Goal: Navigation & Orientation: Understand site structure

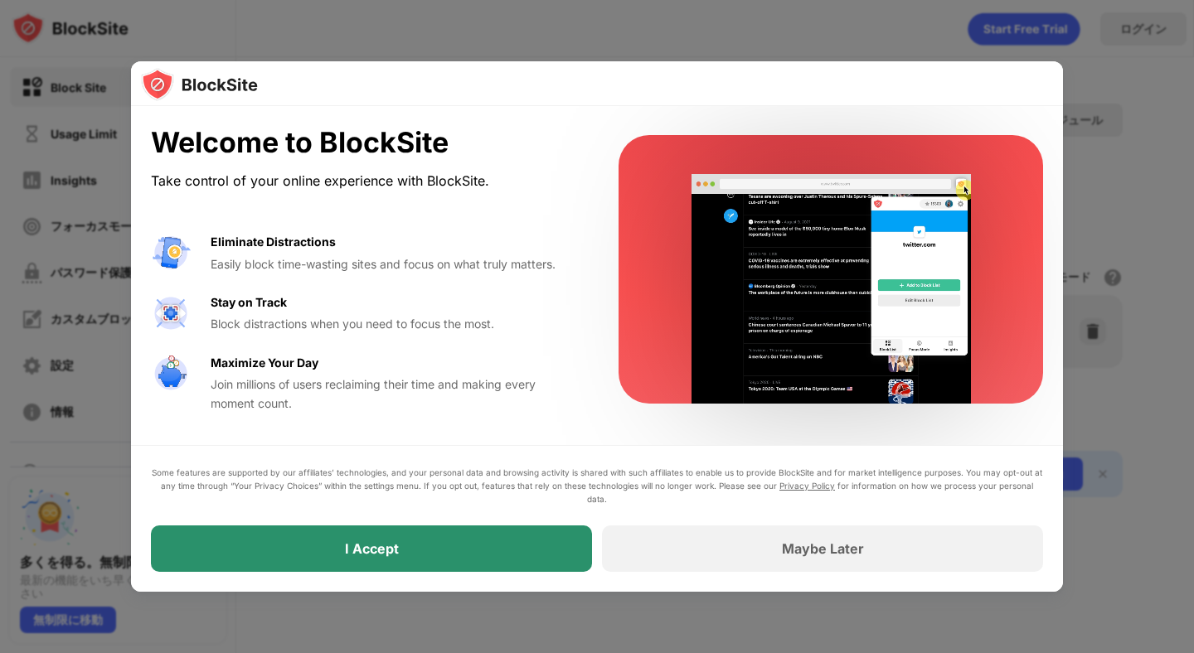
click at [460, 559] on div "I Accept" at bounding box center [371, 549] width 441 height 46
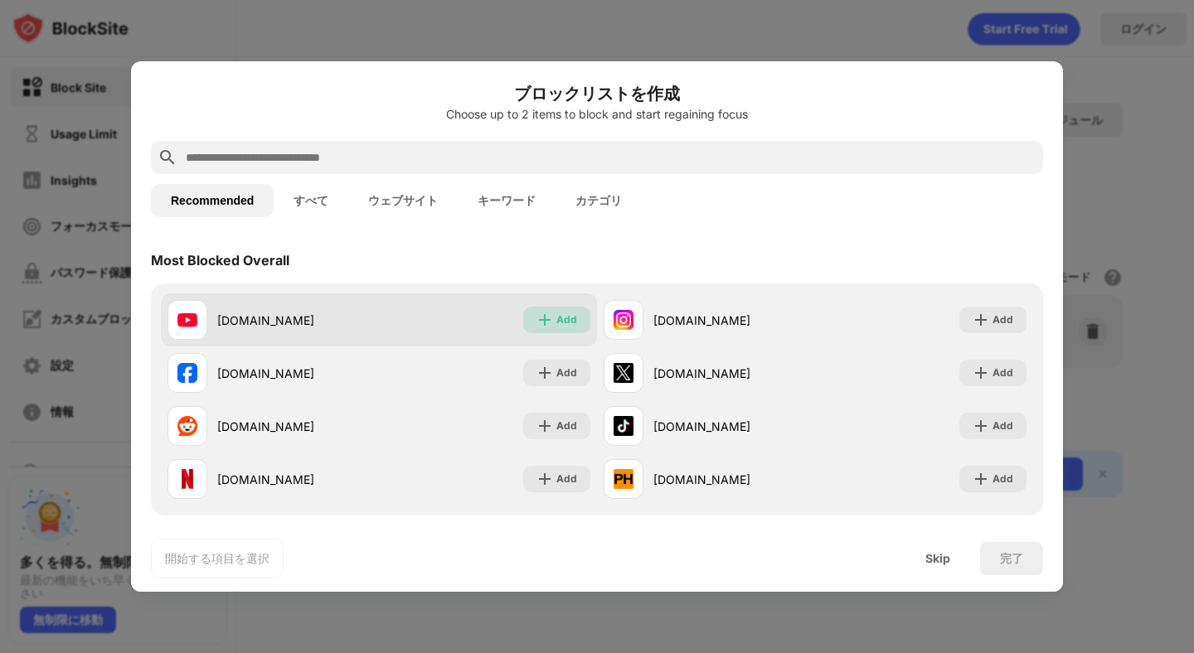
click at [537, 315] on img at bounding box center [544, 320] width 17 height 17
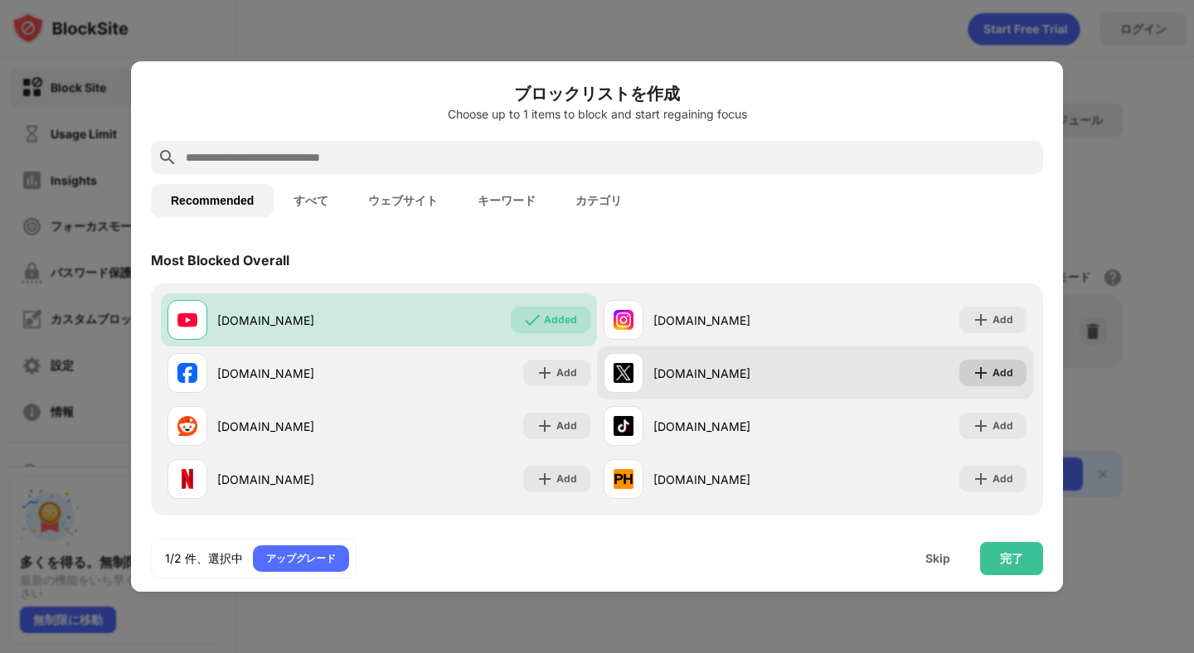
click at [978, 378] on img at bounding box center [980, 373] width 17 height 17
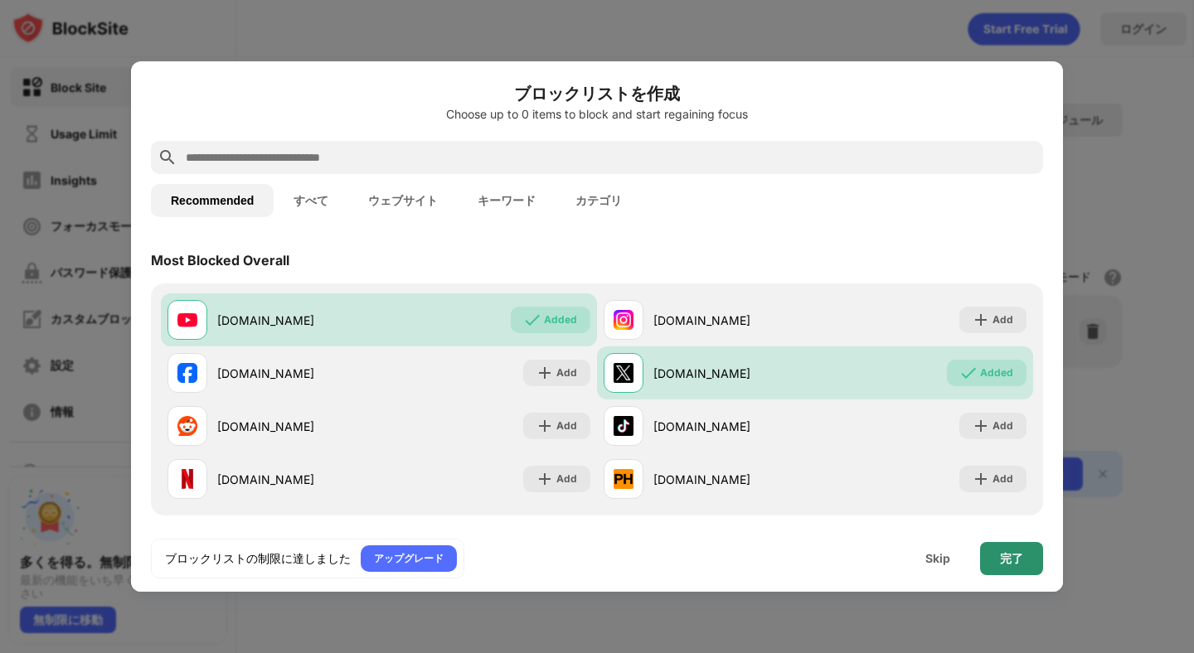
click at [1015, 570] on div "完了" at bounding box center [1011, 558] width 63 height 33
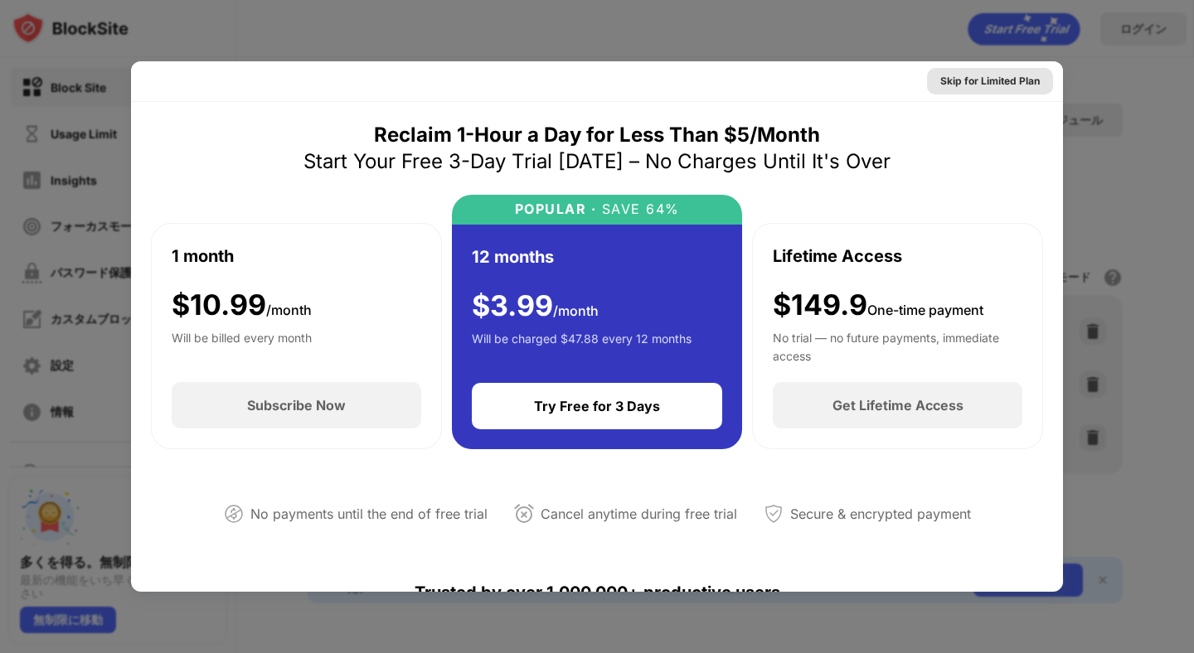
click at [1026, 80] on div "Skip for Limited Plan" at bounding box center [989, 81] width 99 height 17
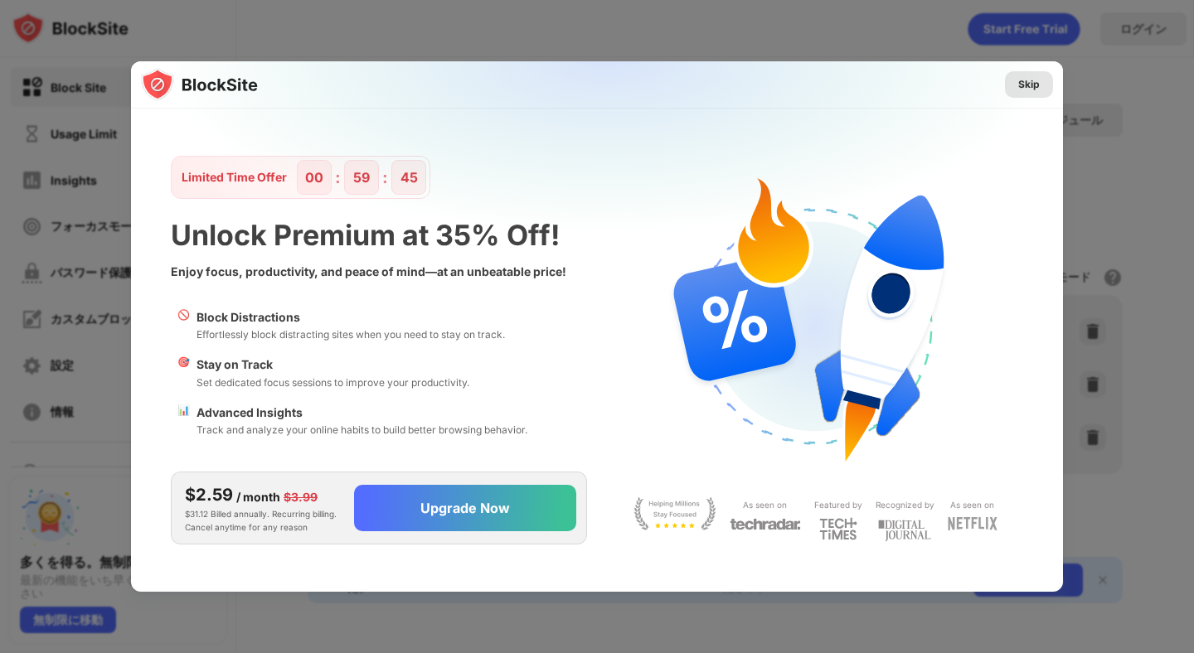
click at [1027, 89] on div "Skip" at bounding box center [1029, 84] width 22 height 17
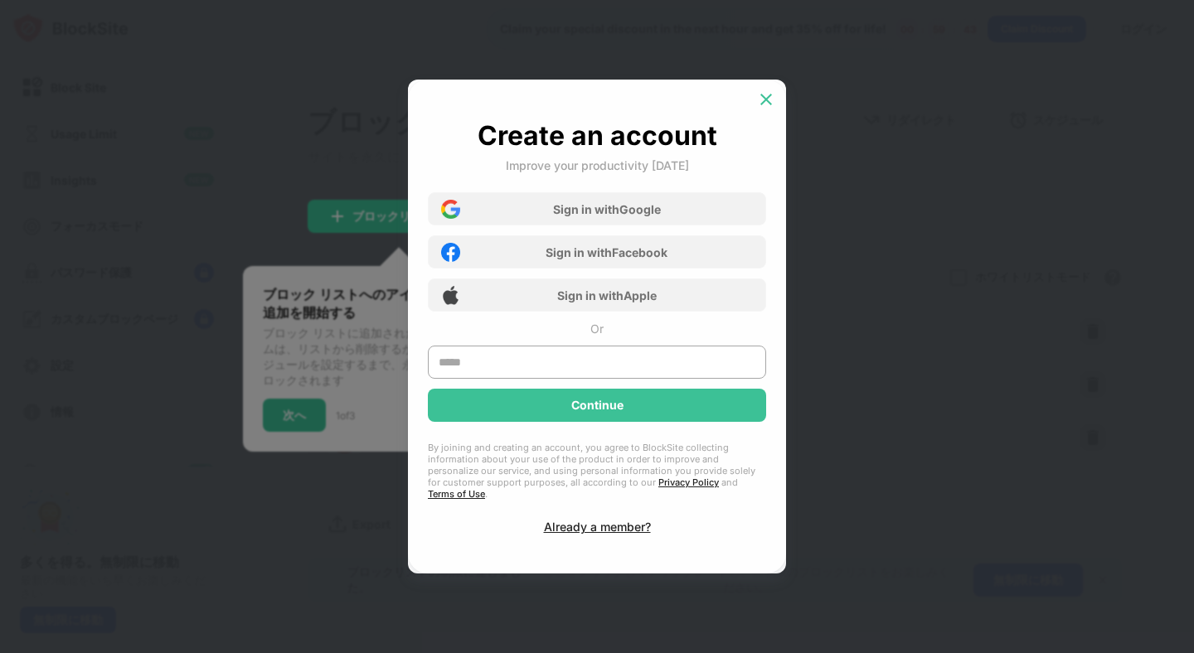
click at [769, 108] on img at bounding box center [766, 99] width 17 height 17
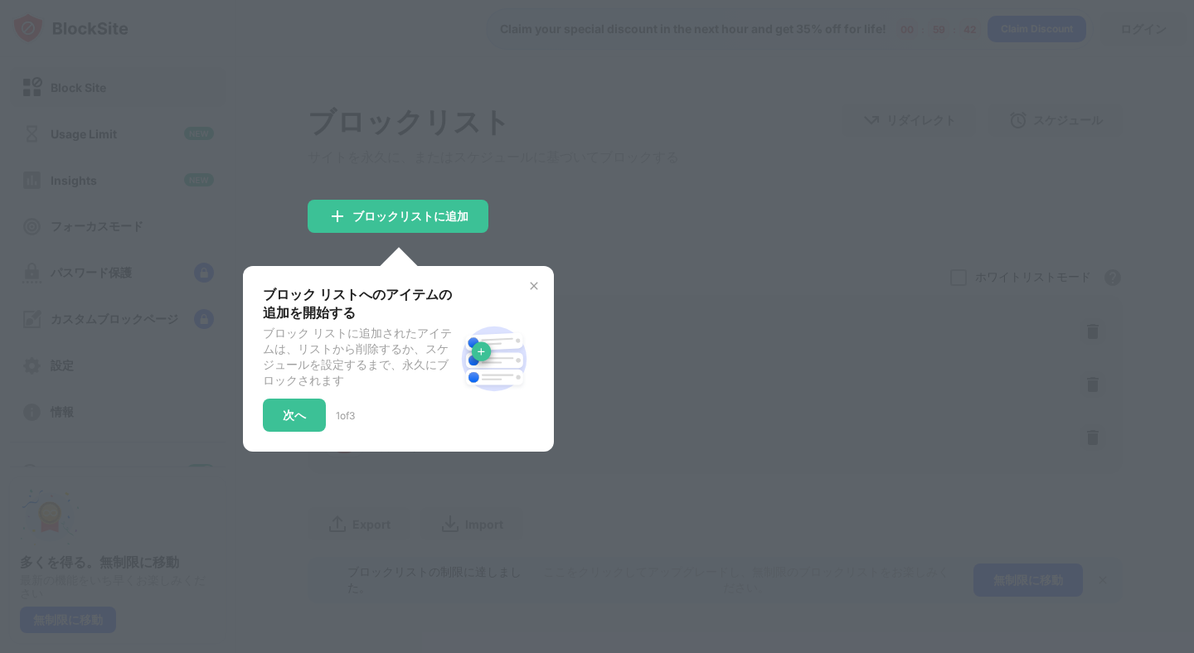
click at [537, 291] on img at bounding box center [533, 285] width 13 height 13
